Goal: Task Accomplishment & Management: Use online tool/utility

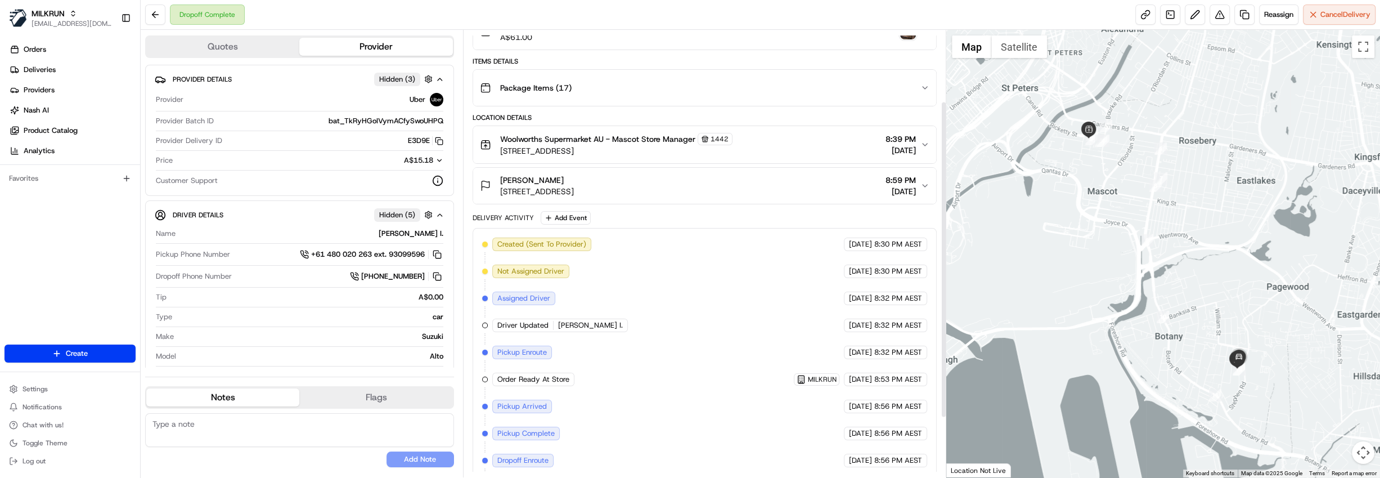
scroll to position [183, 0]
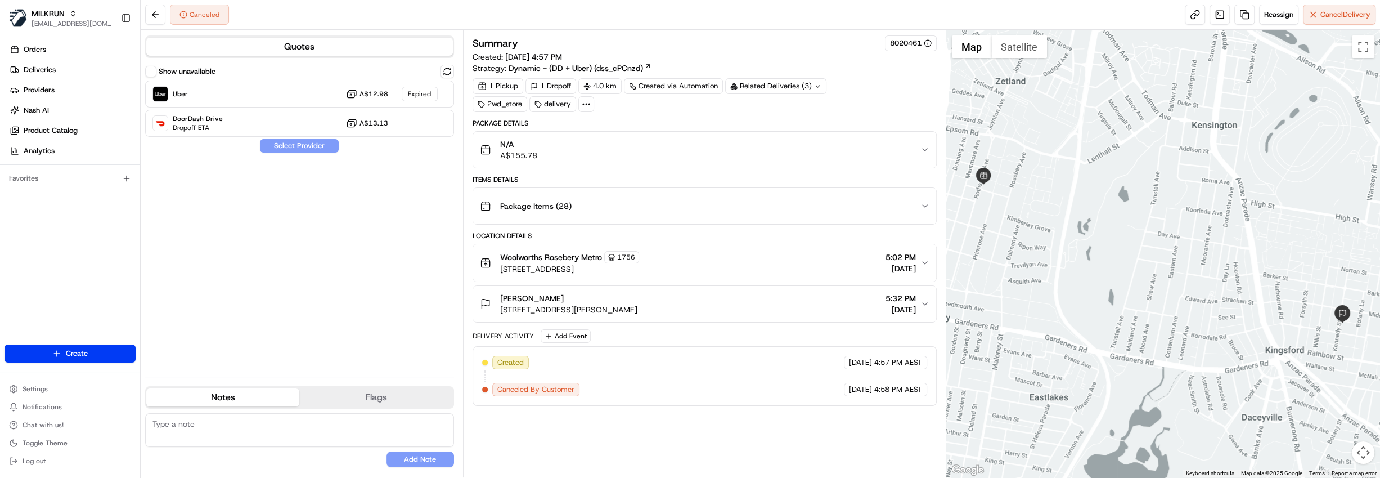
click at [672, 144] on div "N/A A$155.78" at bounding box center [700, 149] width 441 height 23
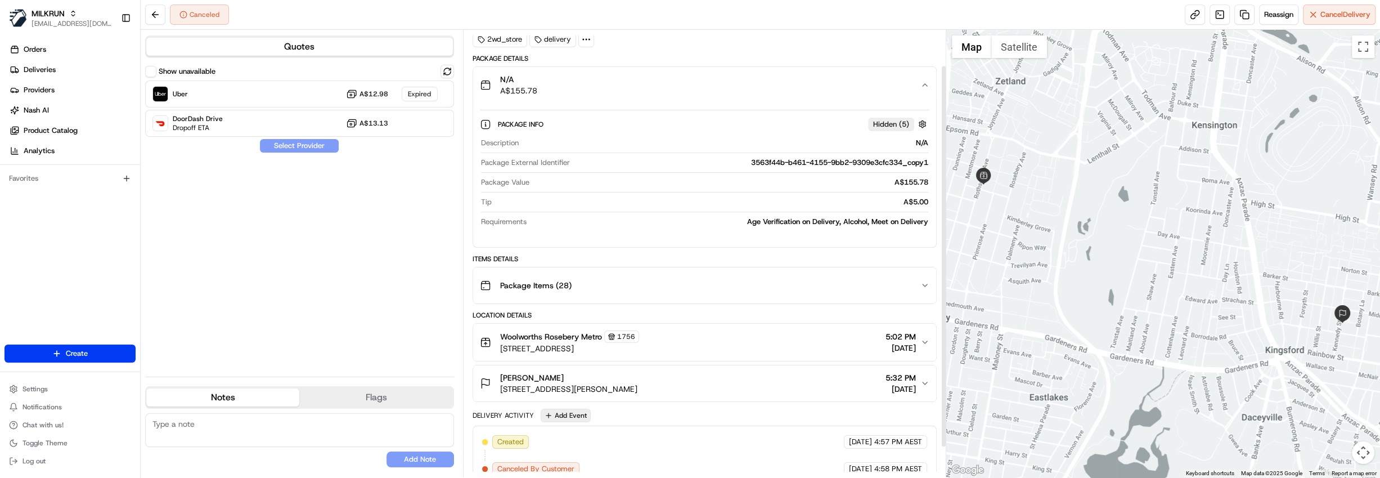
scroll to position [76, 0]
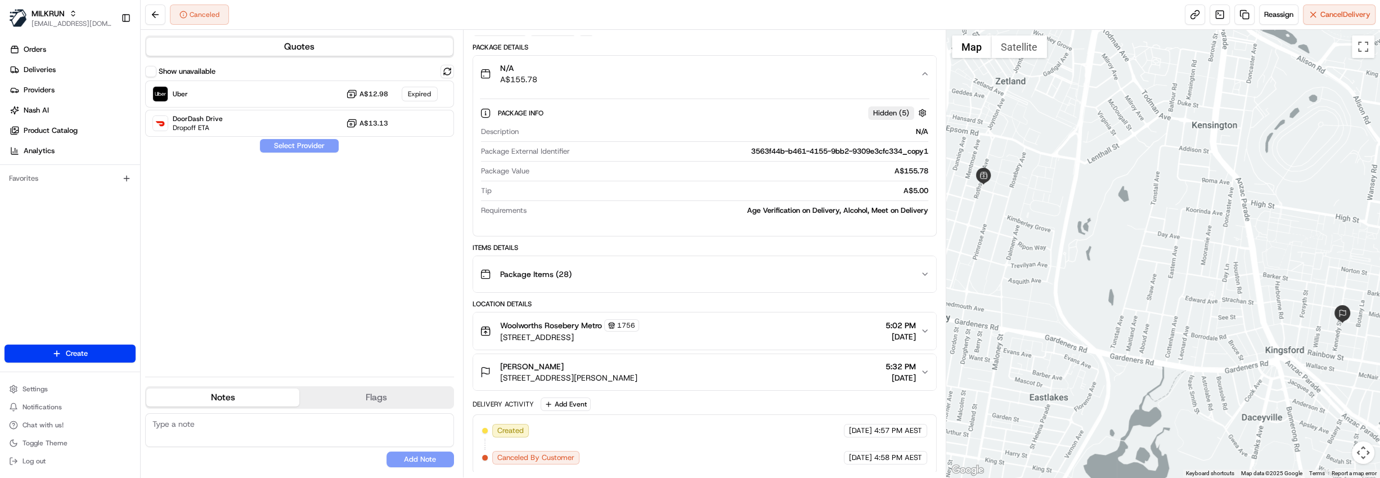
drag, startPoint x: 562, startPoint y: 360, endPoint x: 498, endPoint y: 366, distance: 63.9
click at [498, 366] on div "jenna maissin 25 Kennedy St, Kingsford NSW 2032, Australia" at bounding box center [559, 372] width 158 height 23
copy span "jenna maissin"
